Goal: Find contact information: Find contact information

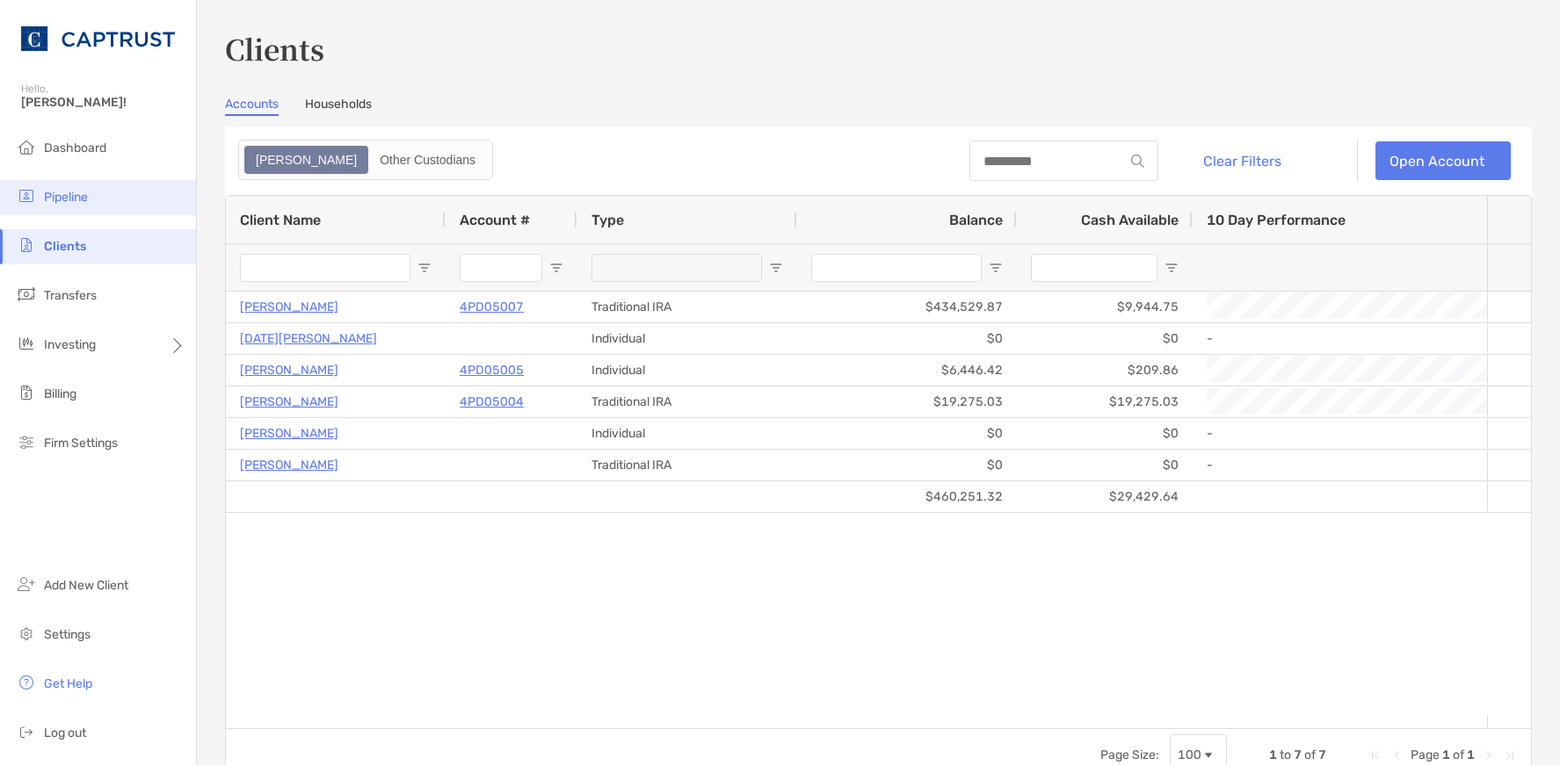
click at [59, 191] on span "Pipeline" at bounding box center [66, 197] width 44 height 15
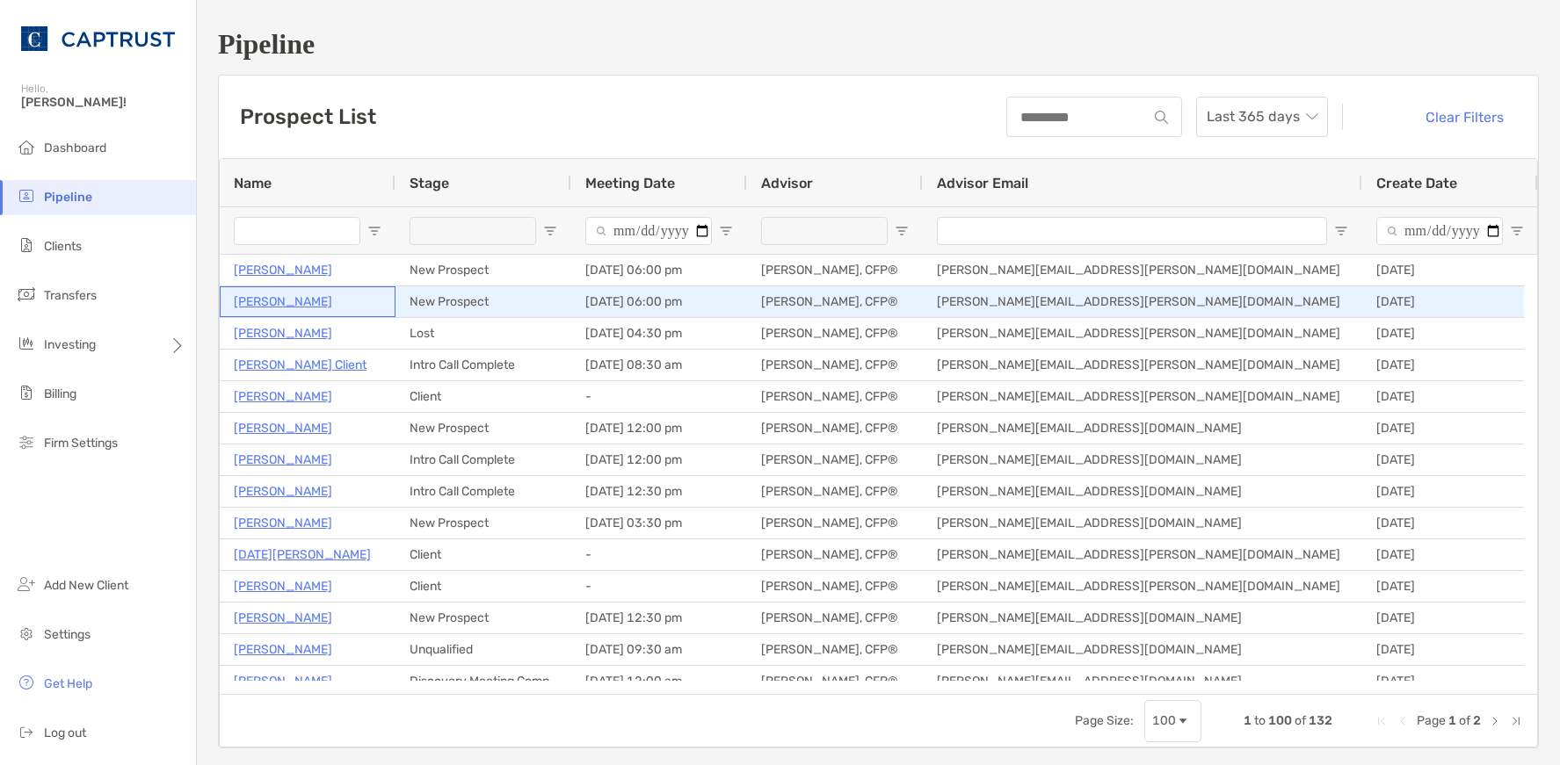
click at [271, 301] on p "Mary MacDougall" at bounding box center [283, 302] width 98 height 22
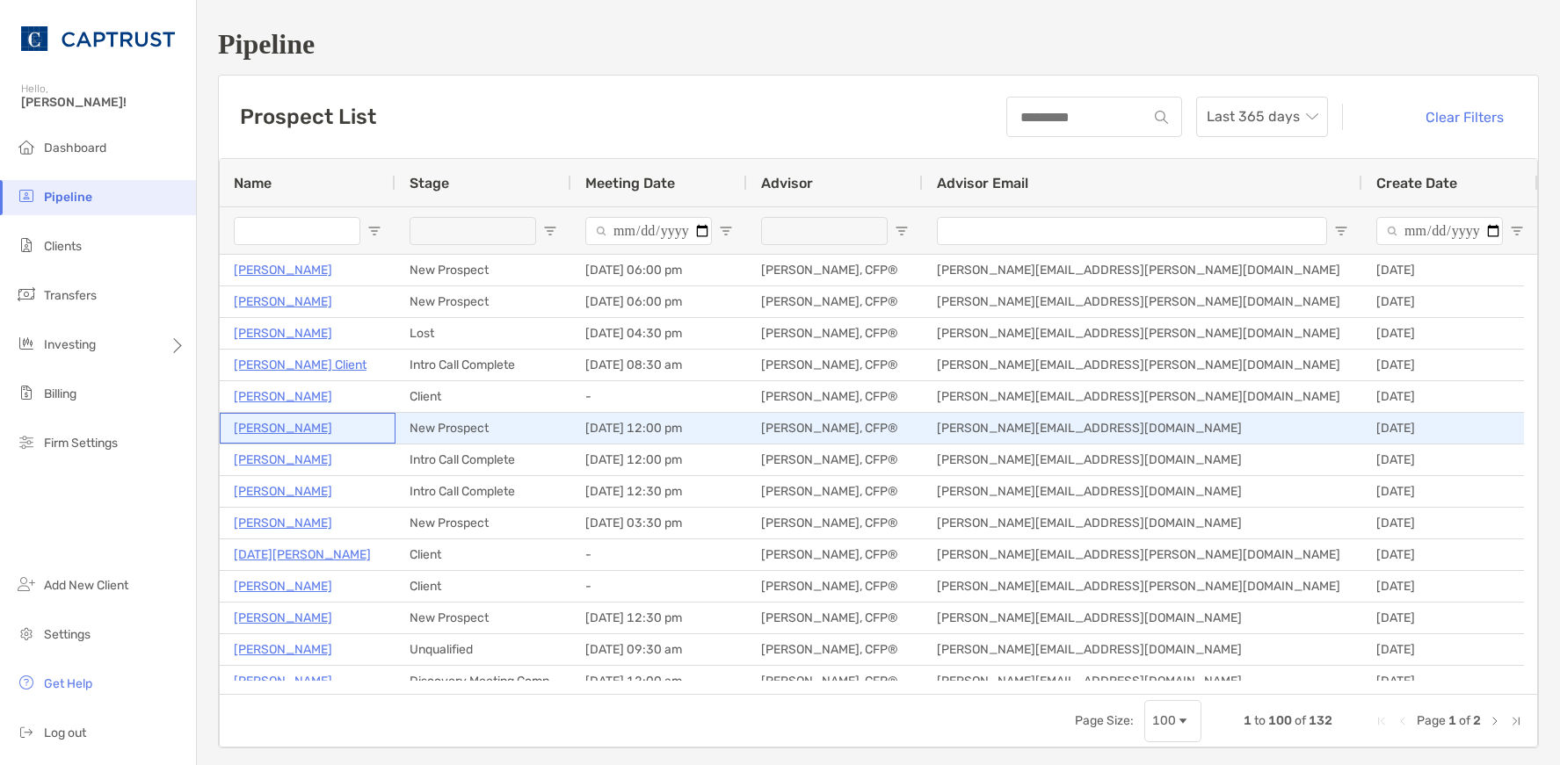
click at [271, 430] on p "[PERSON_NAME]" at bounding box center [283, 428] width 98 height 22
click at [276, 431] on p "[PERSON_NAME]" at bounding box center [283, 428] width 98 height 22
click at [272, 429] on p "[PERSON_NAME]" at bounding box center [283, 428] width 98 height 22
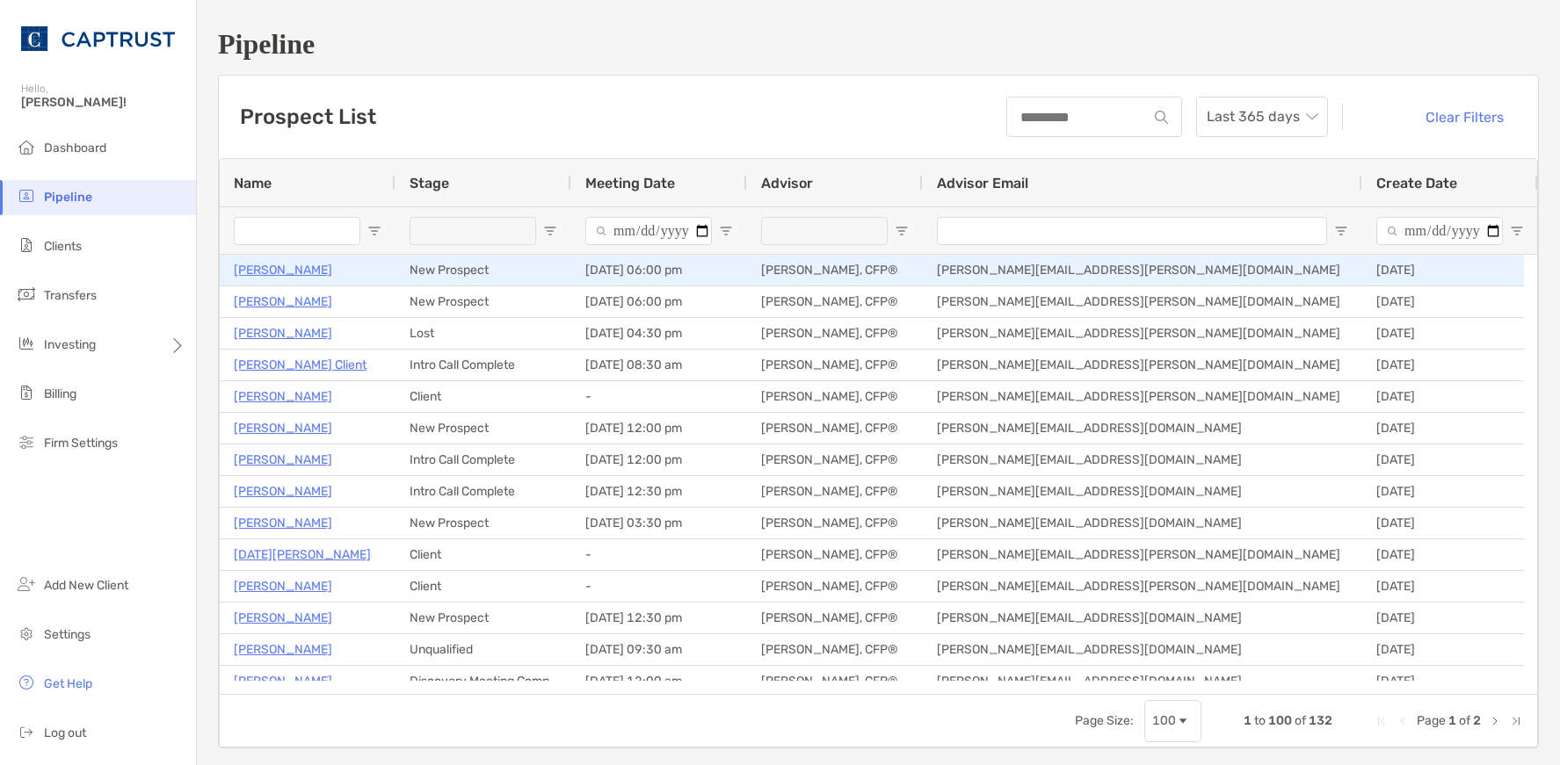
click at [272, 269] on p "Catherine Burke" at bounding box center [283, 270] width 98 height 22
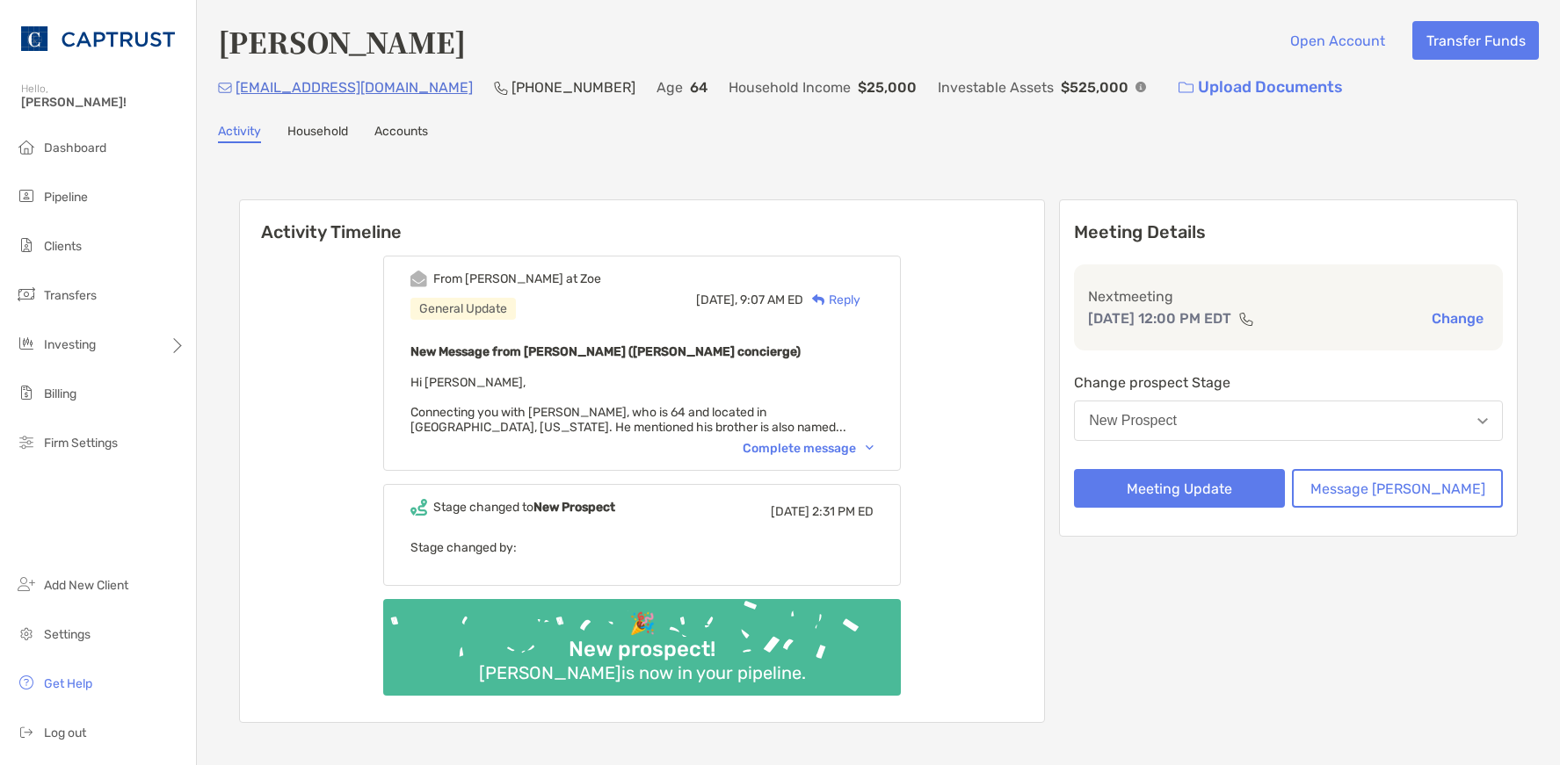
click at [309, 132] on link "Household" at bounding box center [317, 133] width 61 height 19
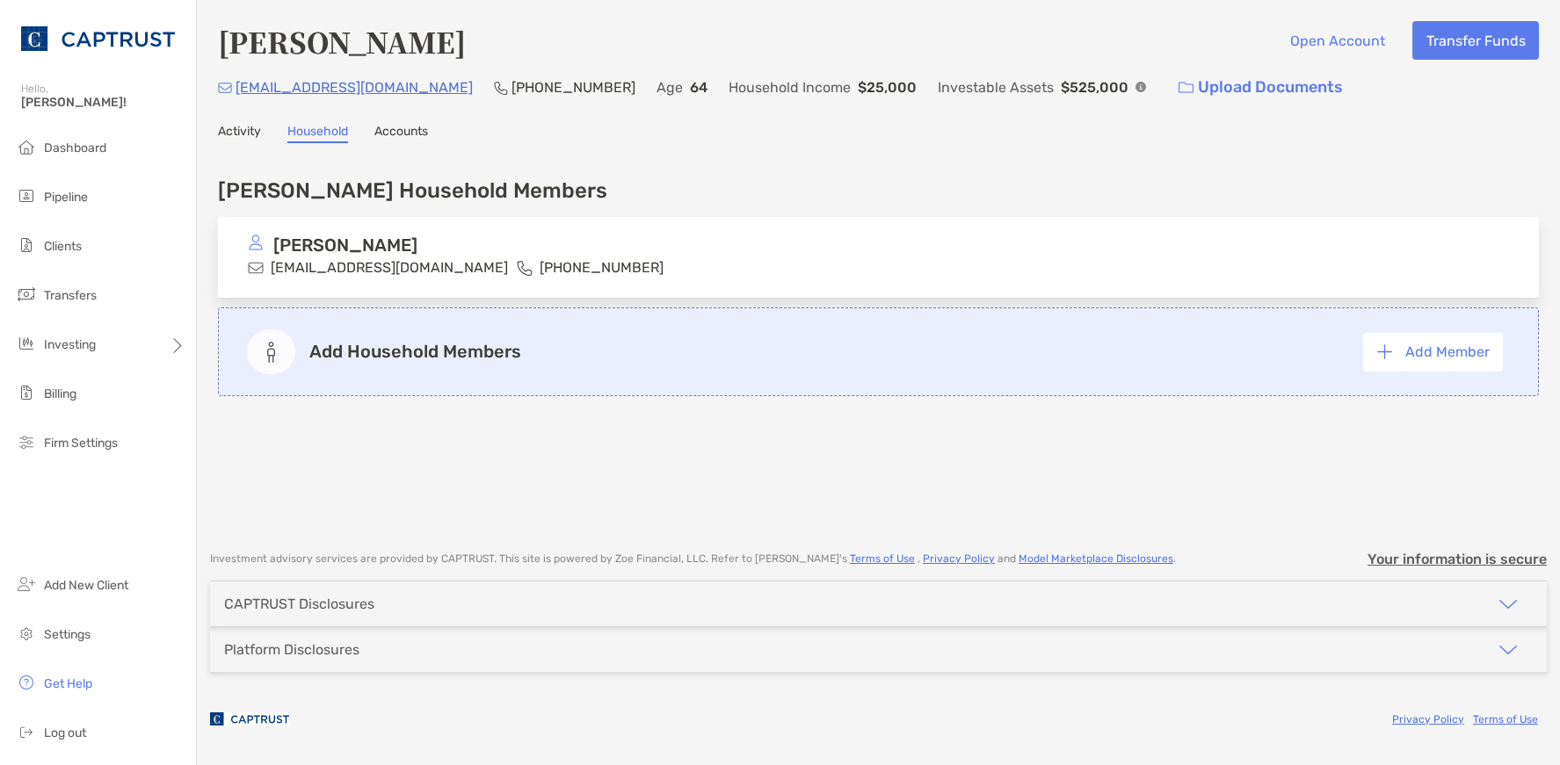
click at [243, 132] on link "Activity" at bounding box center [239, 133] width 43 height 19
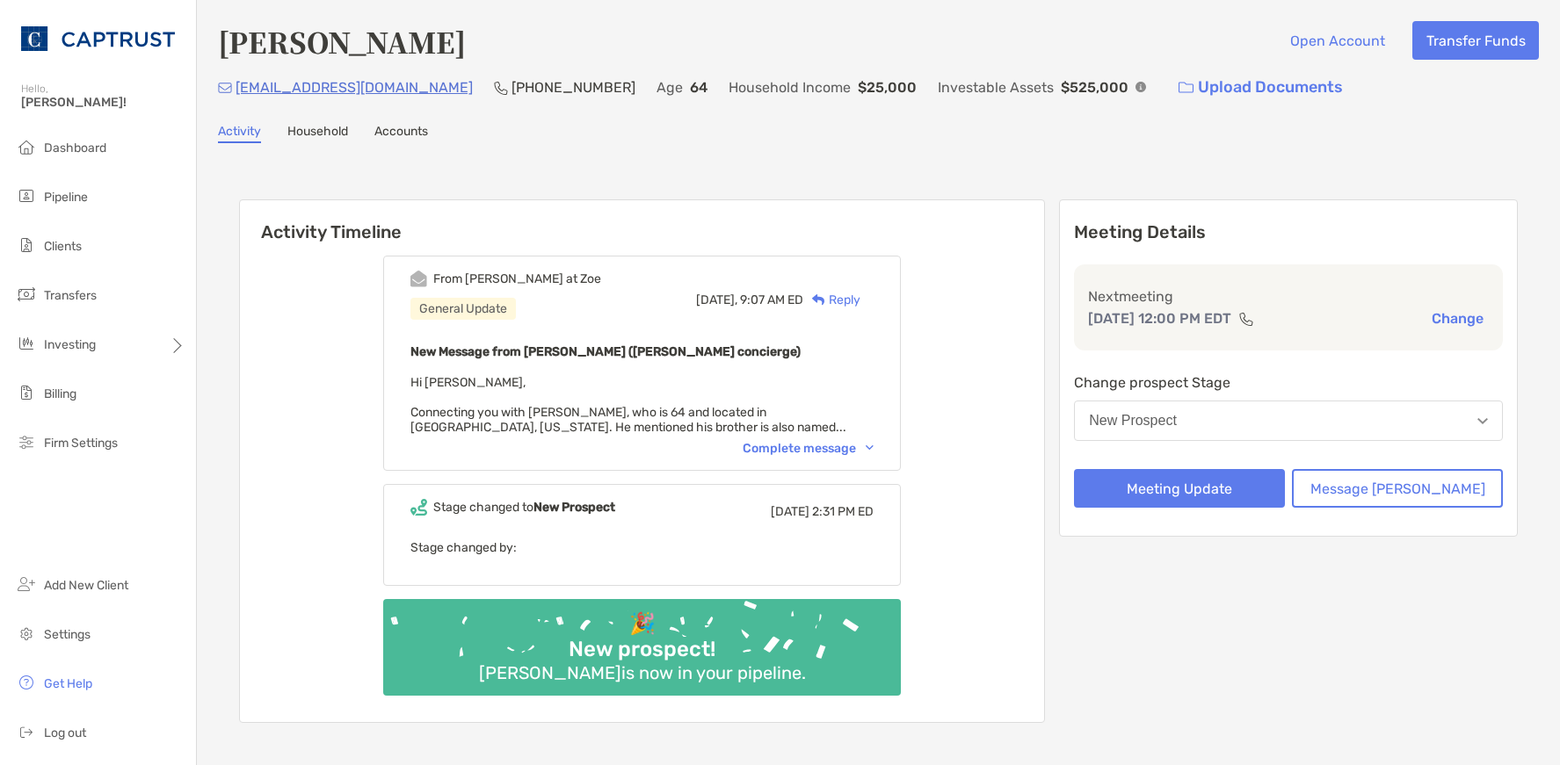
click at [801, 446] on div "Complete message" at bounding box center [808, 448] width 131 height 15
click at [1251, 413] on button "New Prospect" at bounding box center [1288, 421] width 429 height 40
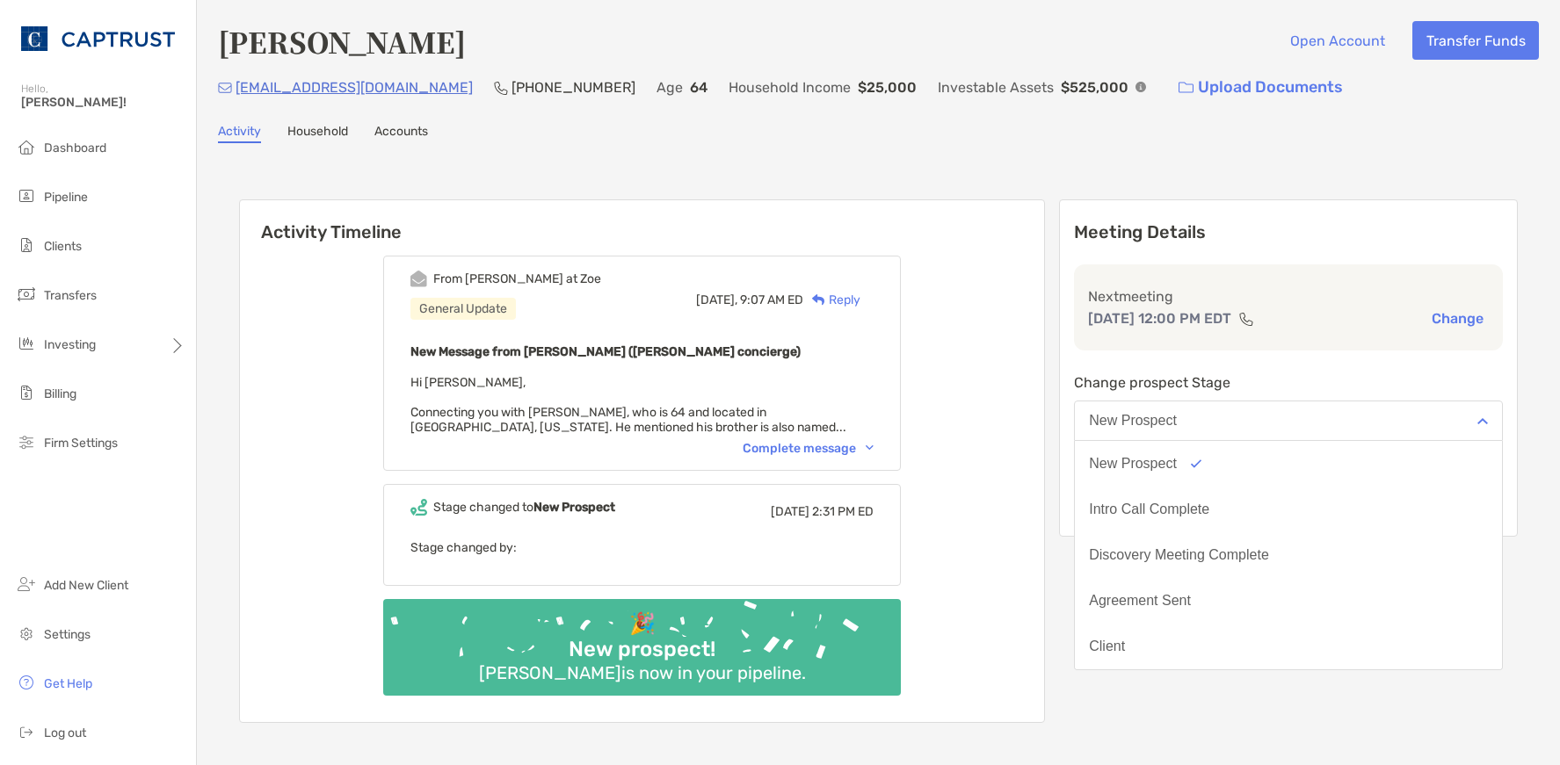
click at [1252, 415] on button "New Prospect" at bounding box center [1288, 421] width 429 height 40
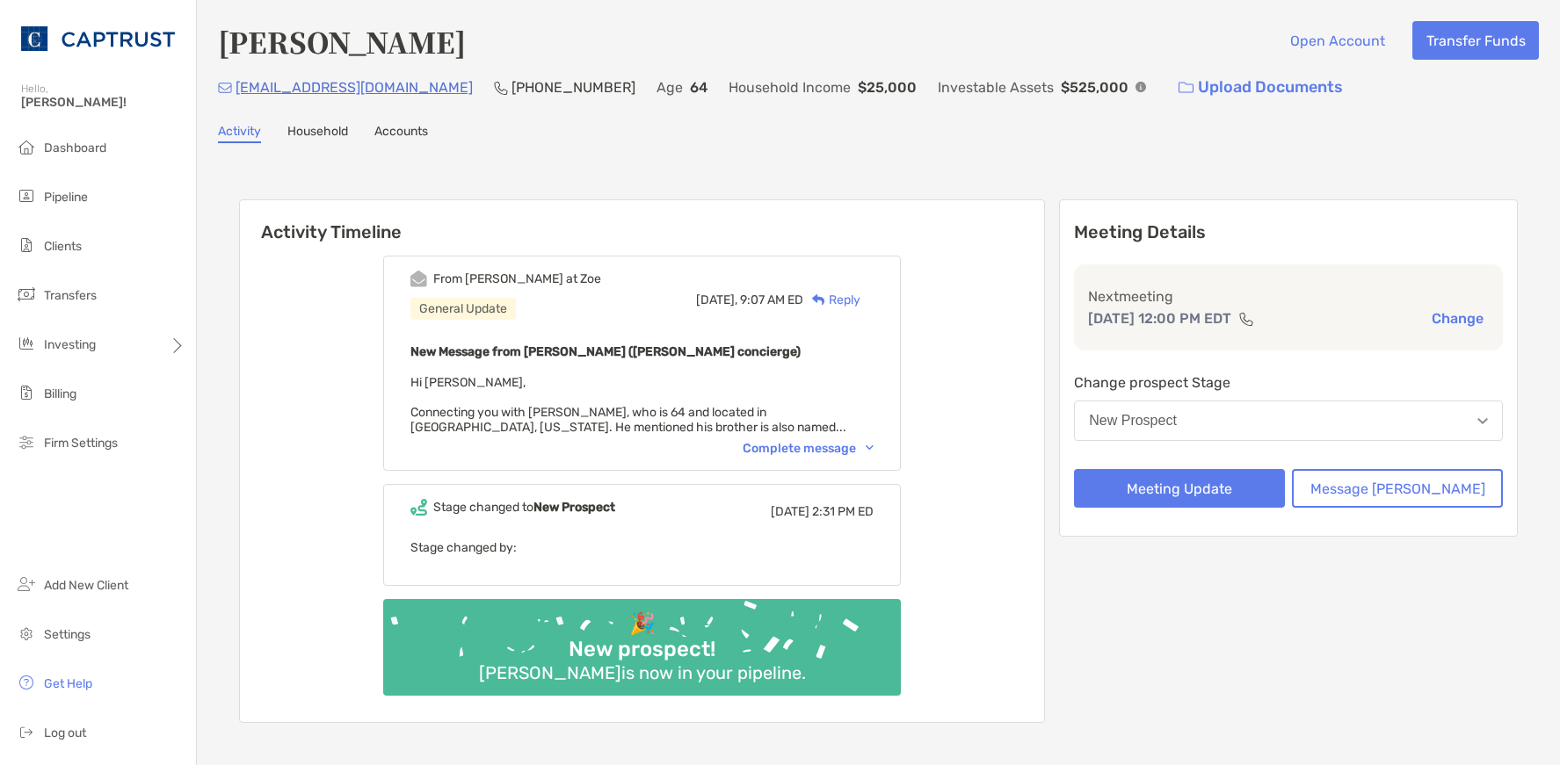
click at [1233, 655] on div "Meeting Details Next meeting Aug 18, 12:00 PM EDT Change Change prospect Stage …" at bounding box center [1288, 461] width 459 height 524
click at [821, 446] on div "Complete message" at bounding box center [808, 448] width 131 height 15
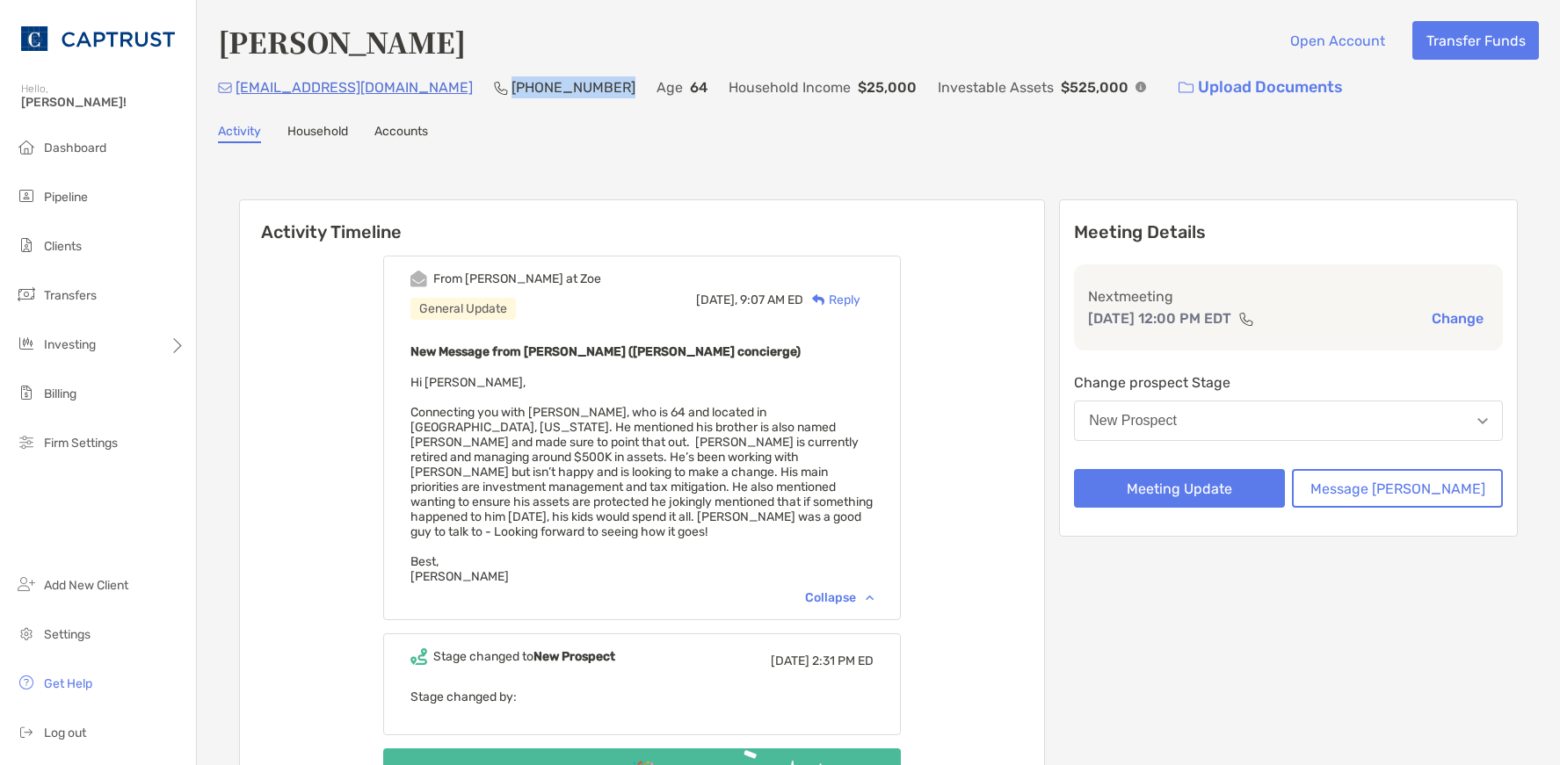
drag, startPoint x: 533, startPoint y: 87, endPoint x: 434, endPoint y: 88, distance: 98.4
click at [434, 88] on div "[EMAIL_ADDRESS][DOMAIN_NAME] [PHONE_NUMBER] Age [DEMOGRAPHIC_DATA] Household In…" at bounding box center [878, 88] width 1321 height 38
drag, startPoint x: 434, startPoint y: 88, endPoint x: 489, endPoint y: 93, distance: 55.6
copy p "[PHONE_NUMBER]"
drag, startPoint x: 808, startPoint y: 168, endPoint x: 544, endPoint y: 147, distance: 264.5
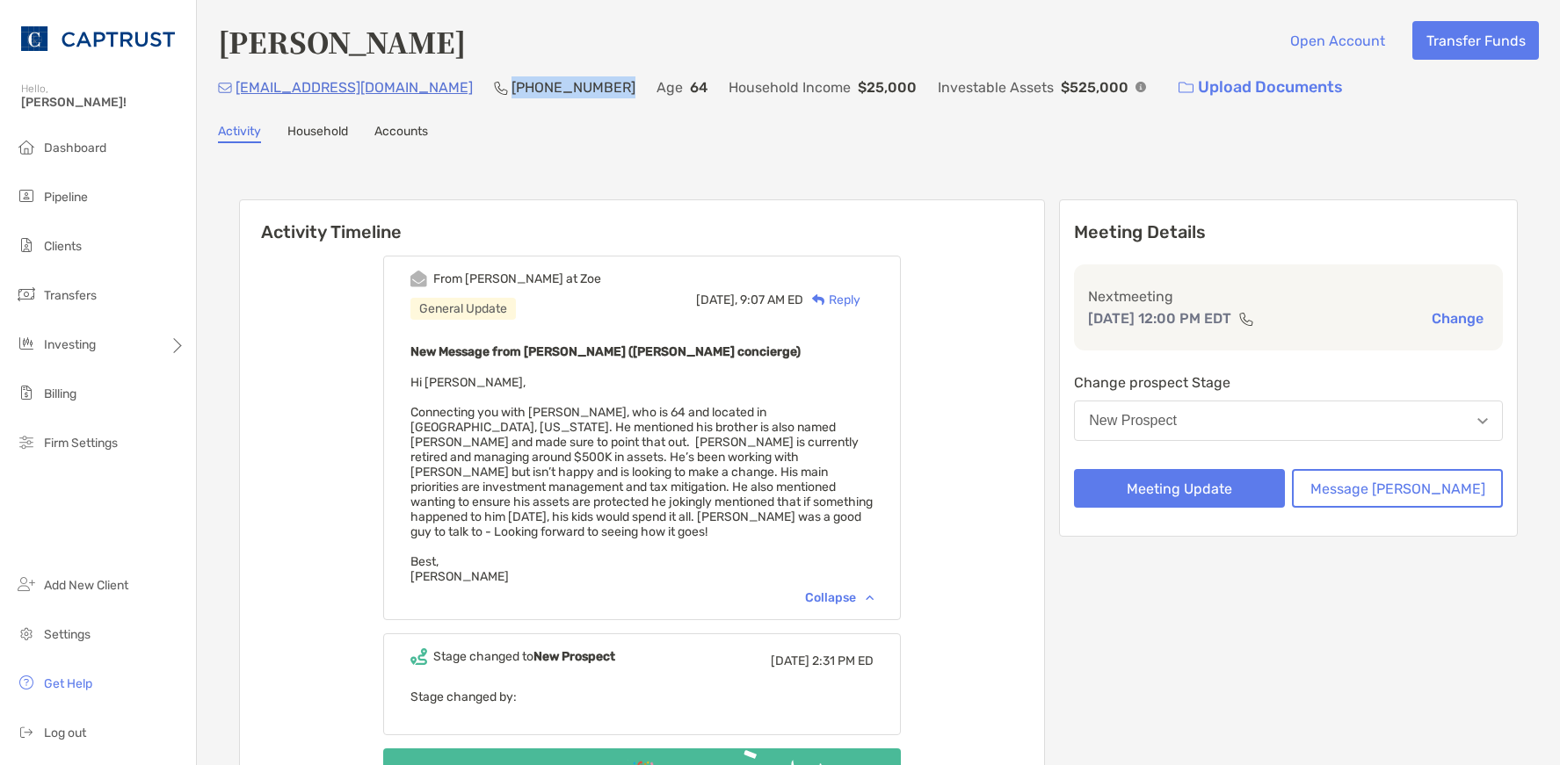
click at [808, 166] on div "Activity Timeline From Brendan at Zoe General Update Today, 9:07 AM ED Reply Ne…" at bounding box center [878, 538] width 1321 height 755
drag, startPoint x: 398, startPoint y: 91, endPoint x: 241, endPoint y: 94, distance: 157.3
click at [241, 94] on div "[EMAIL_ADDRESS][DOMAIN_NAME] [PHONE_NUMBER] Age [DEMOGRAPHIC_DATA] Household In…" at bounding box center [878, 88] width 1321 height 38
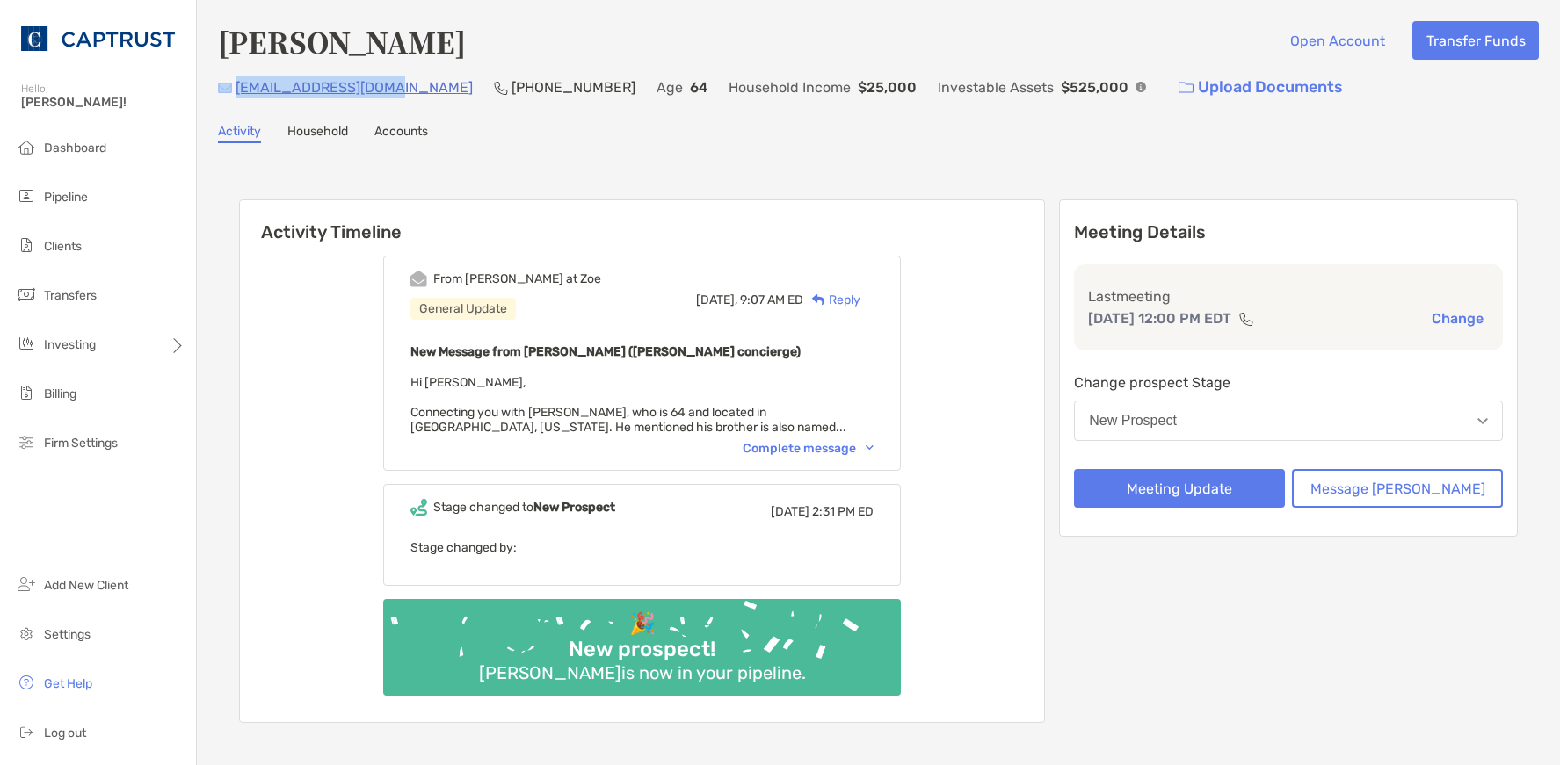
drag, startPoint x: 395, startPoint y: 102, endPoint x: 255, endPoint y: 89, distance: 140.3
click at [228, 90] on div "[EMAIL_ADDRESS][DOMAIN_NAME] [PHONE_NUMBER] Age [DEMOGRAPHIC_DATA] Household In…" at bounding box center [878, 88] width 1321 height 38
drag, startPoint x: 255, startPoint y: 89, endPoint x: 315, endPoint y: 89, distance: 60.6
copy div "[EMAIL_ADDRESS][DOMAIN_NAME]"
drag, startPoint x: 975, startPoint y: 135, endPoint x: 923, endPoint y: 143, distance: 53.3
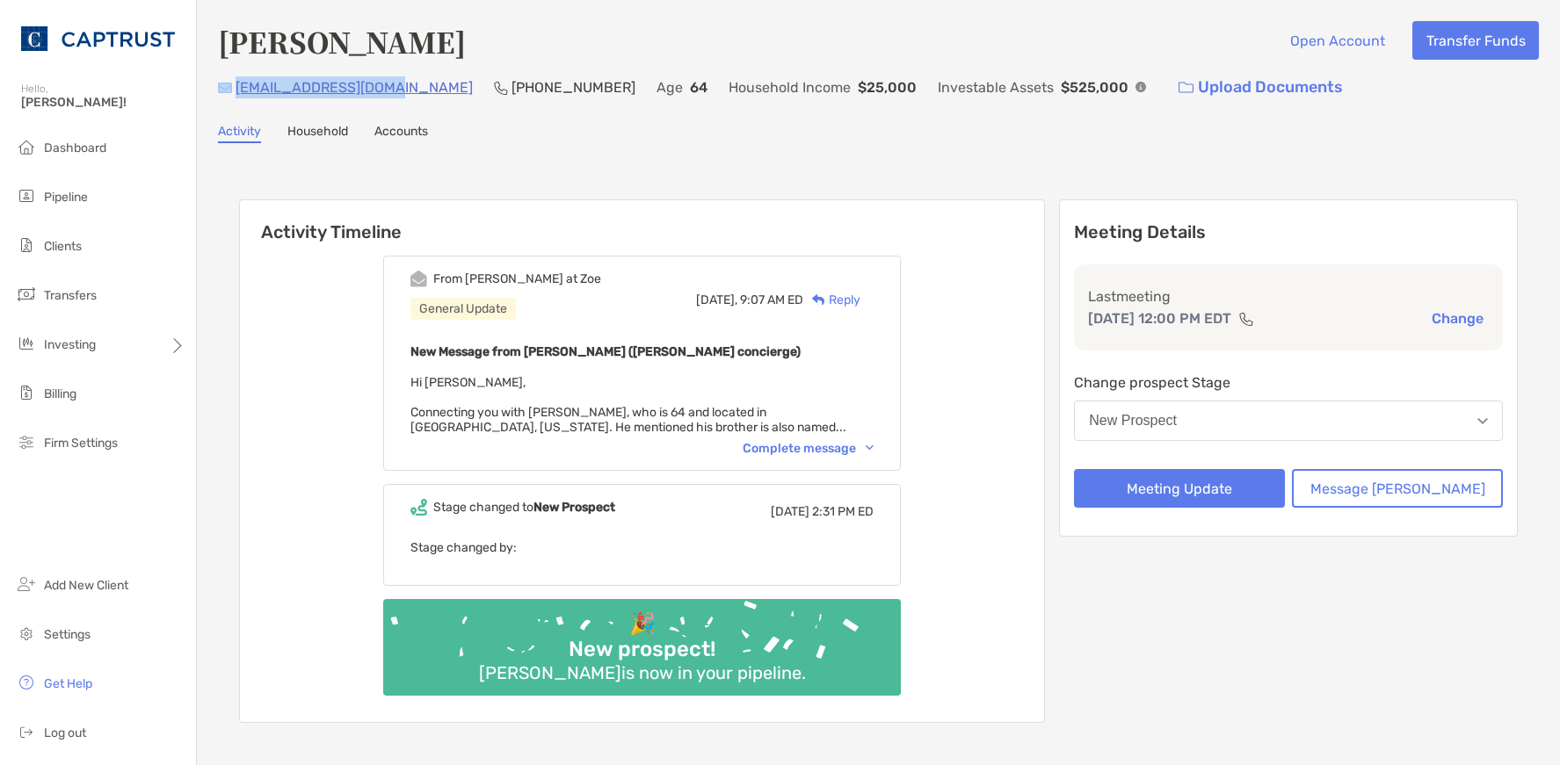
click at [975, 135] on div "Activity Household Accounts" at bounding box center [878, 133] width 1321 height 19
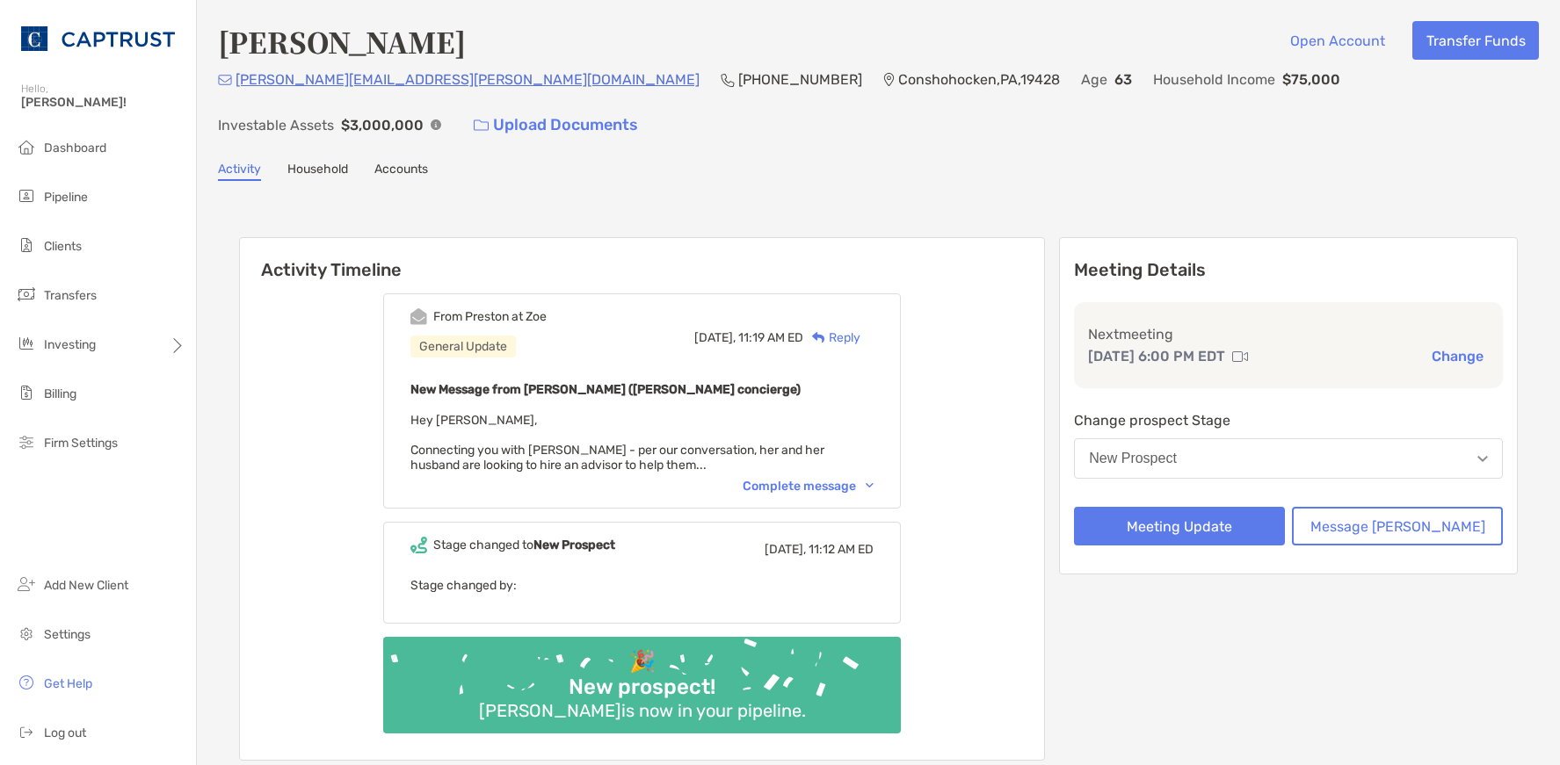
click at [841, 479] on div "Complete message" at bounding box center [808, 486] width 131 height 15
